Goal: Register for event/course

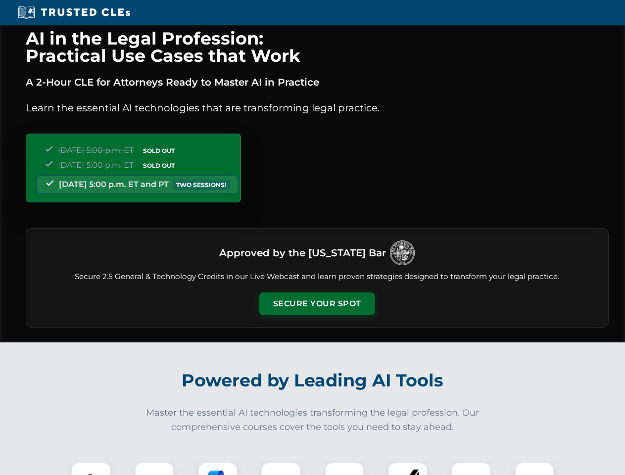
click at [317, 304] on button "Secure Your Spot" at bounding box center [317, 303] width 116 height 23
click at [91, 468] on img at bounding box center [91, 481] width 29 height 29
click at [154, 468] on div at bounding box center [155, 482] width 40 height 40
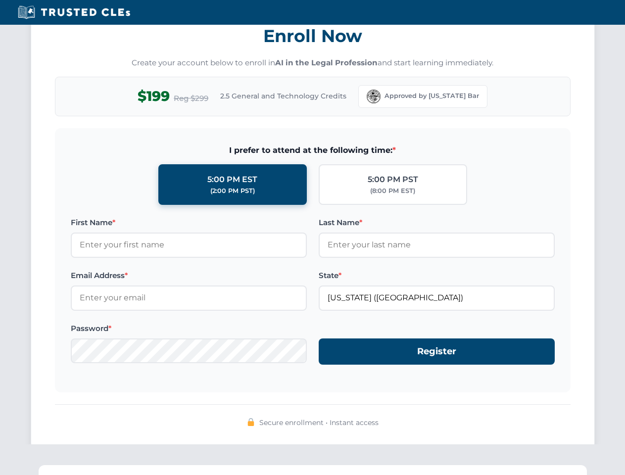
scroll to position [971, 0]
